Goal: Information Seeking & Learning: Compare options

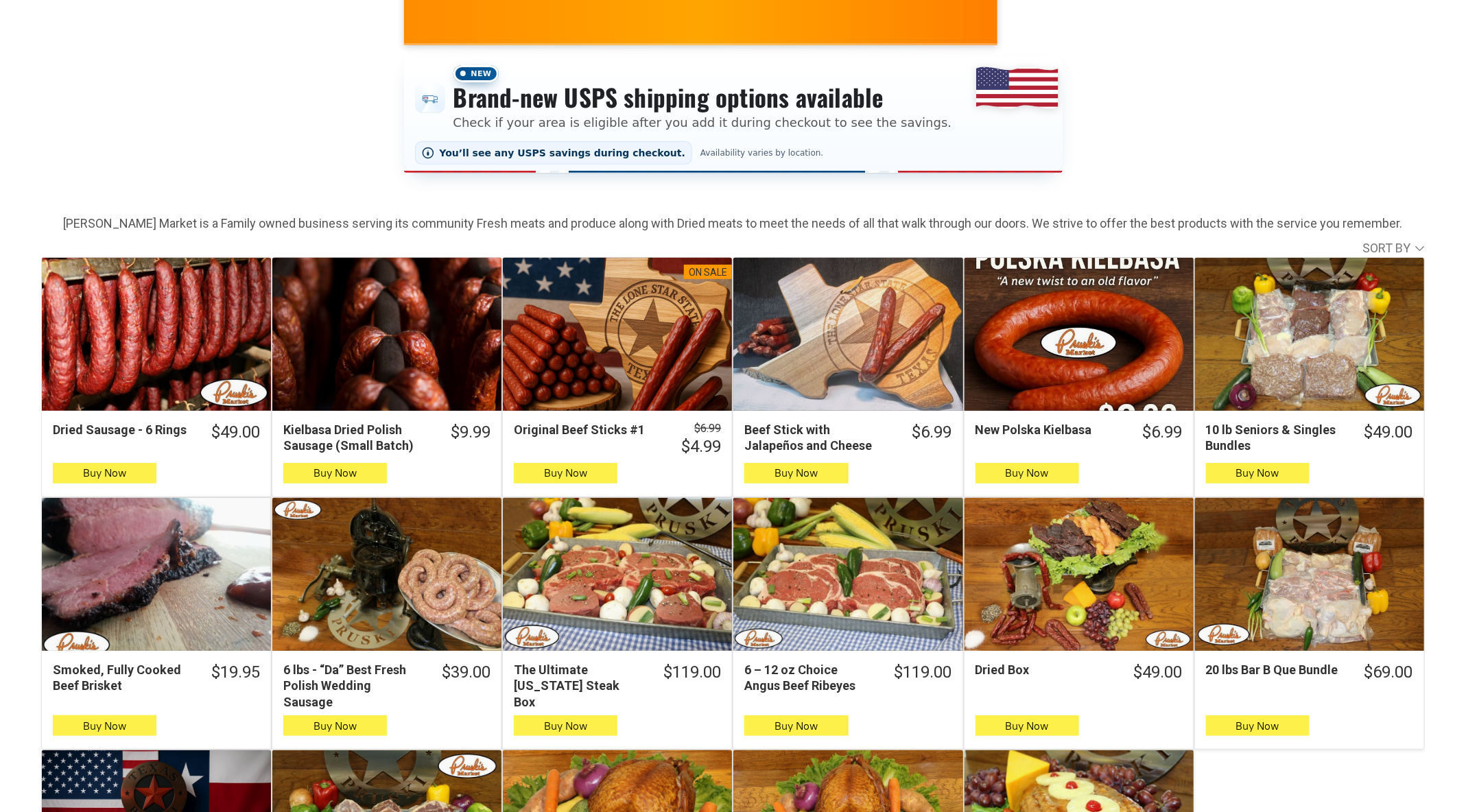
scroll to position [211, 0]
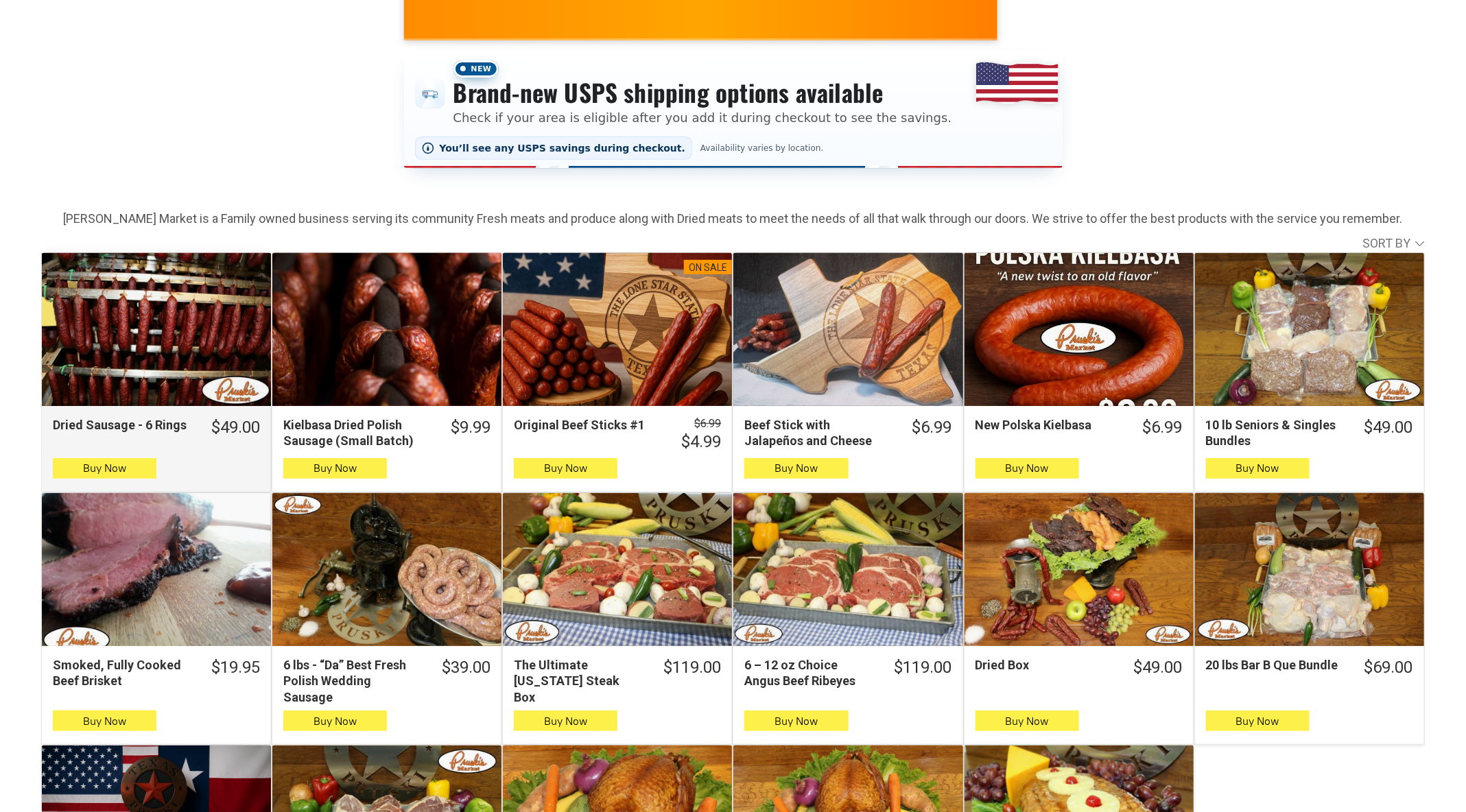
click at [163, 304] on div "Dried Sausage - 6 Rings" at bounding box center [156, 330] width 229 height 153
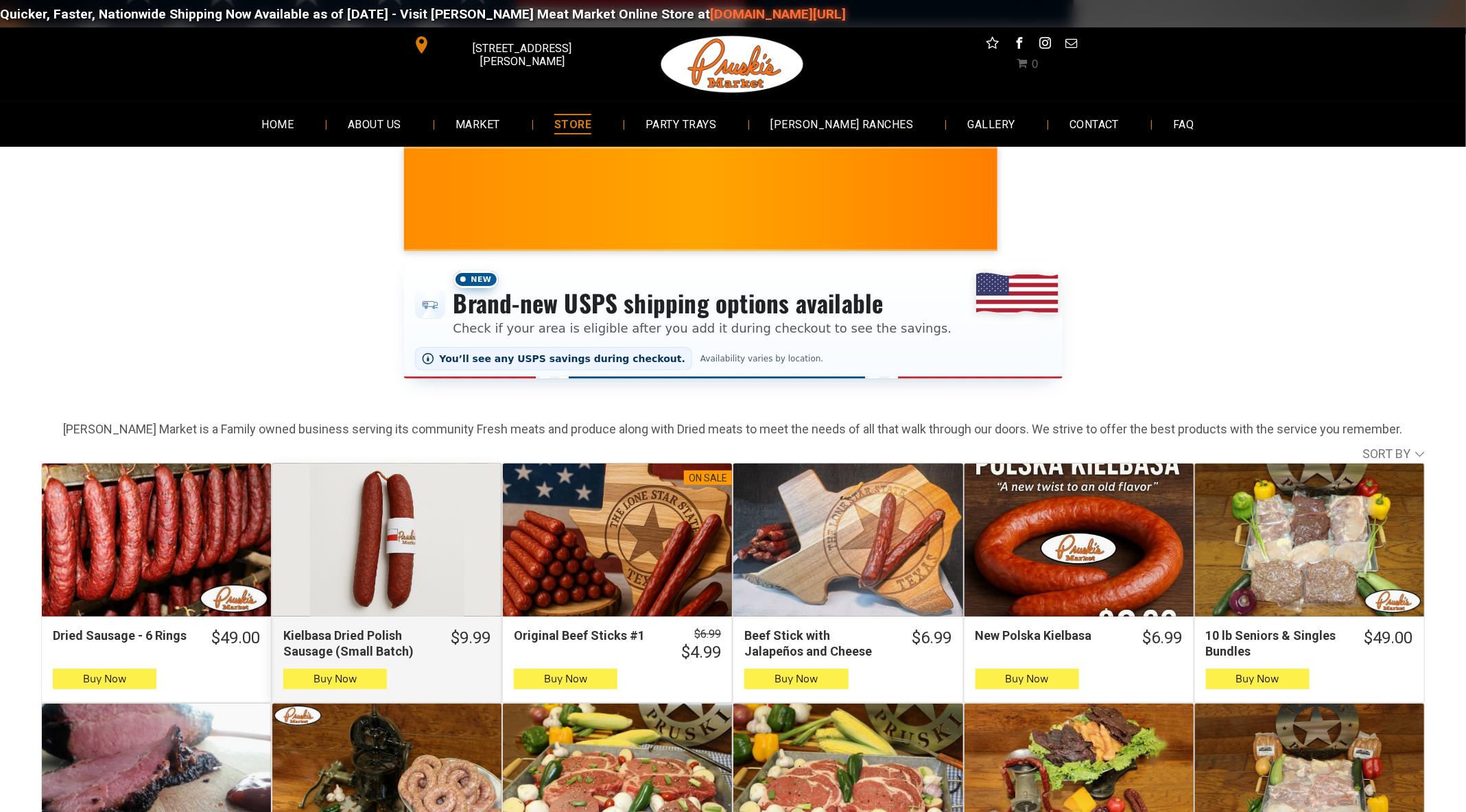
click at [410, 494] on div "Kielbasa Dried Polish Sausage (Small Batch)" at bounding box center [386, 540] width 229 height 153
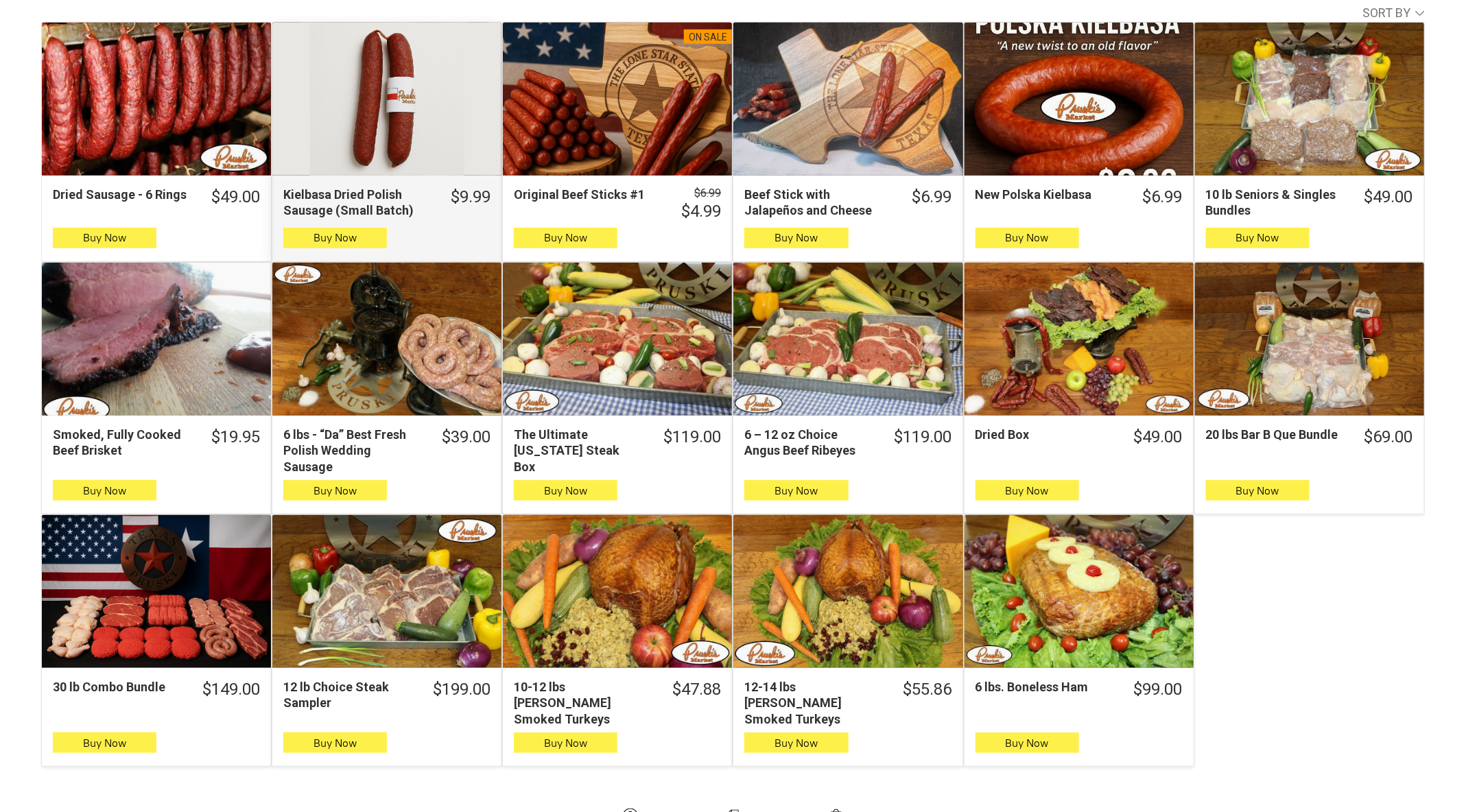
scroll to position [447, 0]
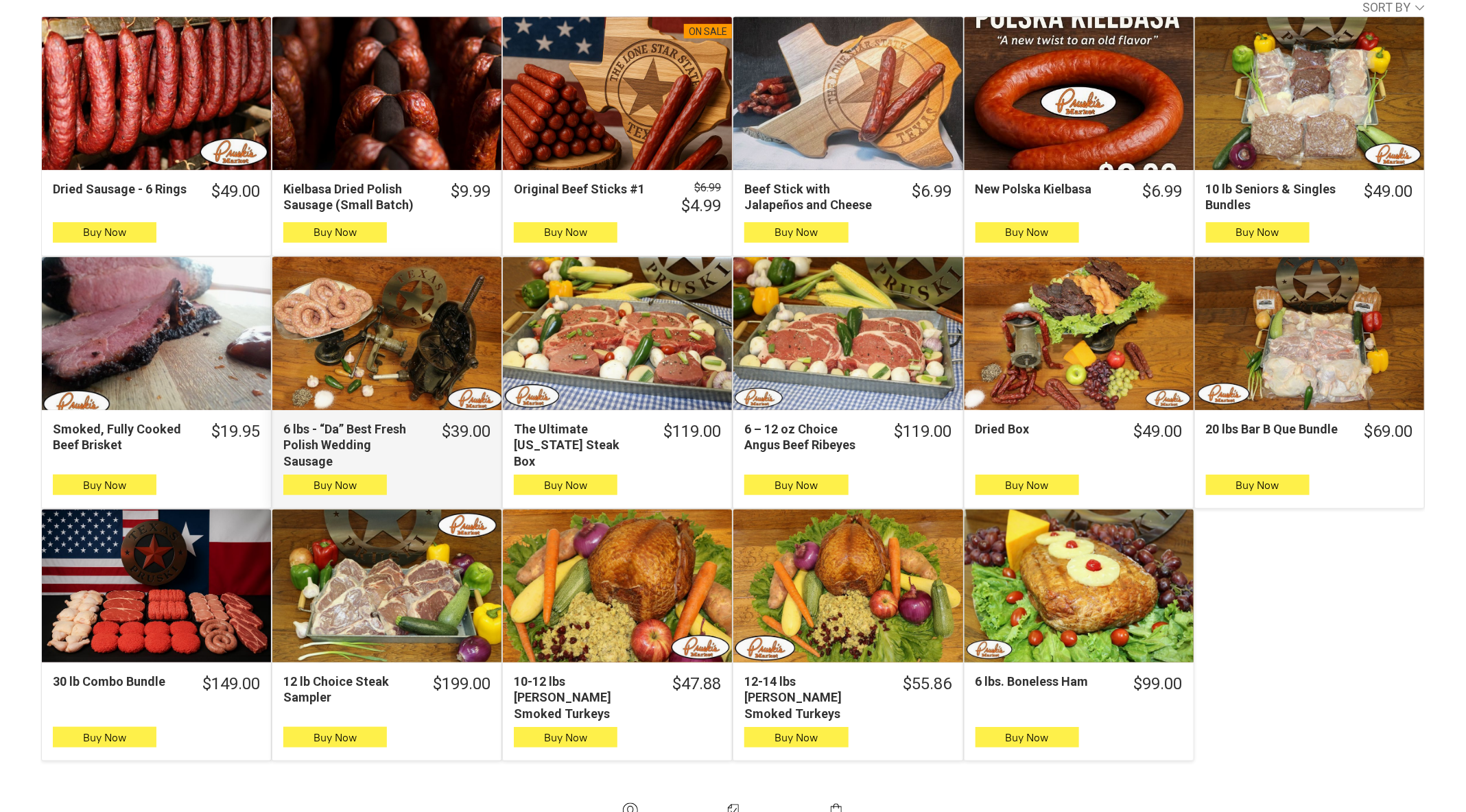
click at [375, 403] on div "6 lbs - “Da” Best Fresh Polish Wedding Sausage" at bounding box center [386, 334] width 229 height 153
